Goal: Transaction & Acquisition: Purchase product/service

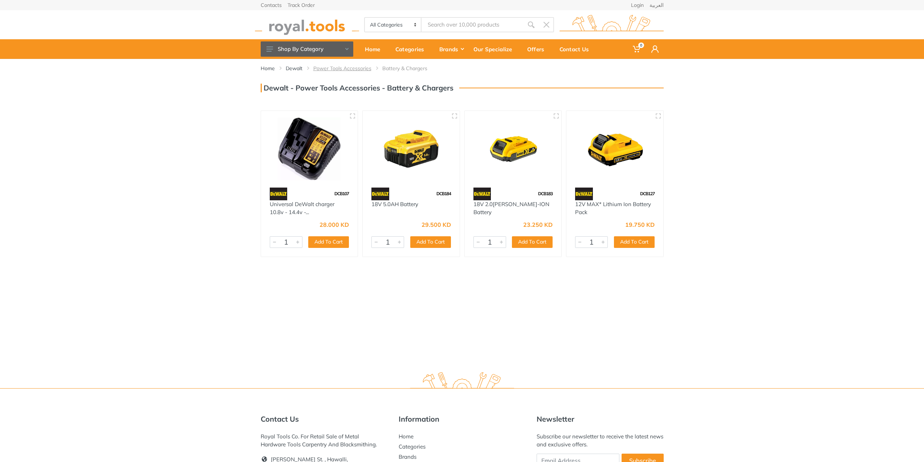
click at [333, 68] on link "Power Tools Accessories" at bounding box center [342, 68] width 58 height 7
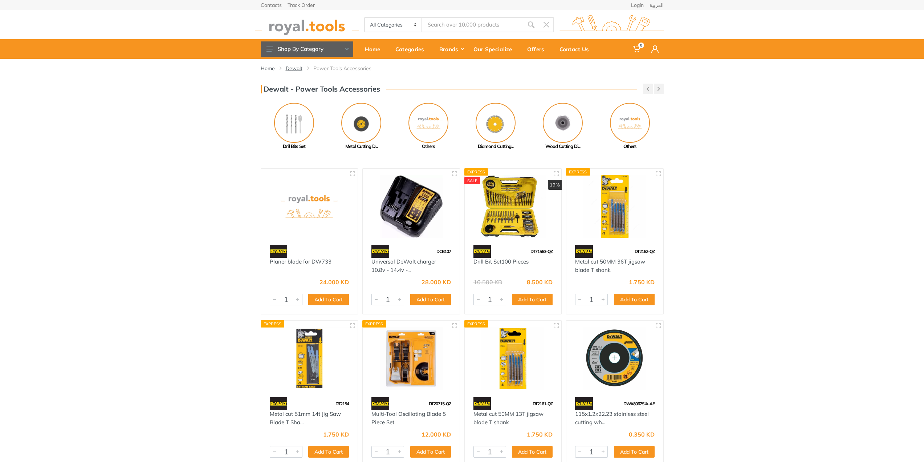
click at [300, 69] on link "Dewalt" at bounding box center [294, 68] width 17 height 7
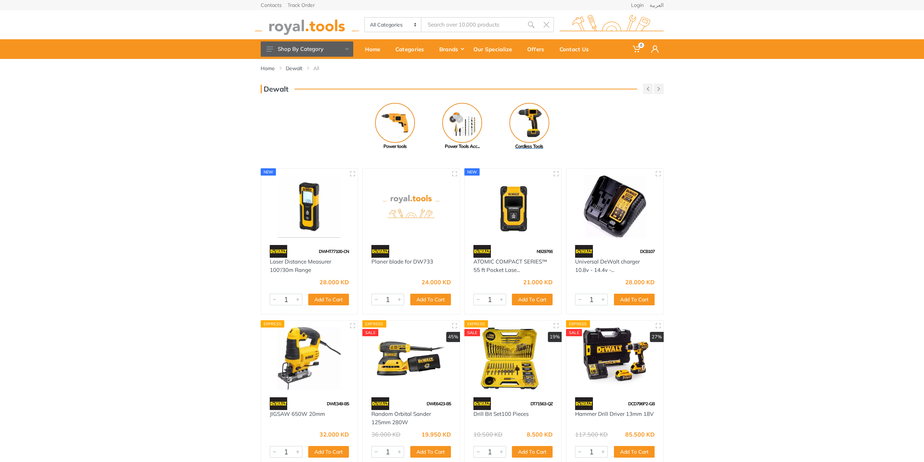
click at [532, 116] on img at bounding box center [530, 123] width 40 height 40
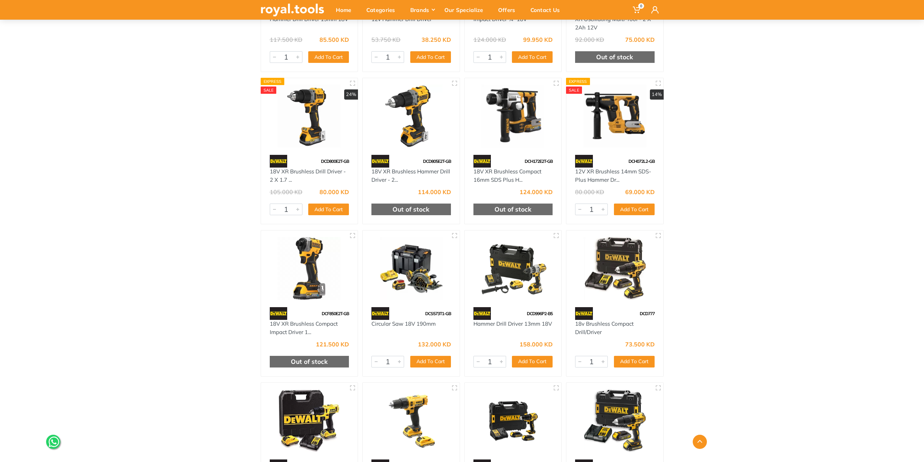
scroll to position [254, 0]
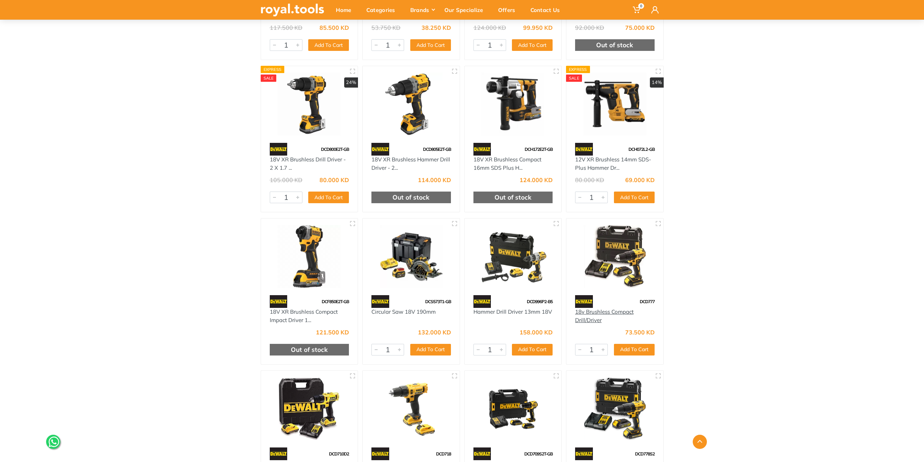
click at [580, 318] on link "18v Brushless Compact Drill/Driver" at bounding box center [604, 315] width 58 height 15
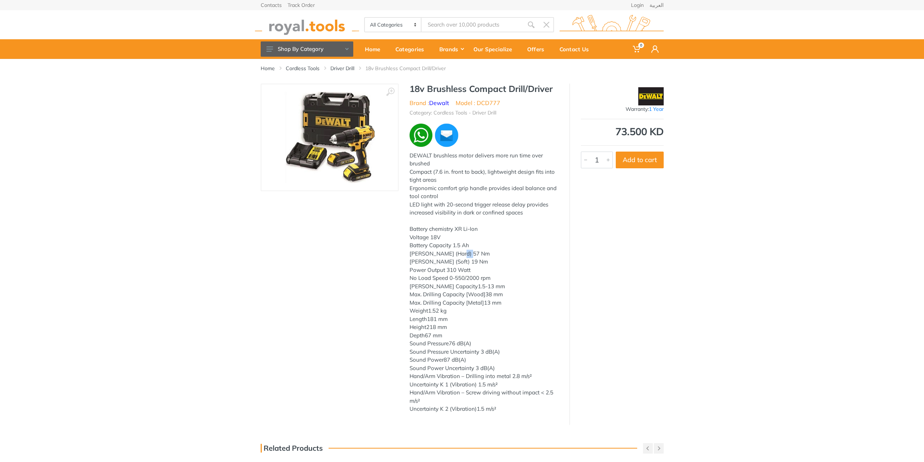
drag, startPoint x: 459, startPoint y: 264, endPoint x: 467, endPoint y: 263, distance: 7.3
click at [467, 263] on div "DEWALT brushless motor delivers more run time over brushed Compact (7.6 in. fro…" at bounding box center [484, 281] width 149 height 261
click at [483, 267] on div "DEWALT brushless motor delivers more run time over brushed Compact (7.6 in. fro…" at bounding box center [484, 281] width 149 height 261
